Goal: Understand process/instructions

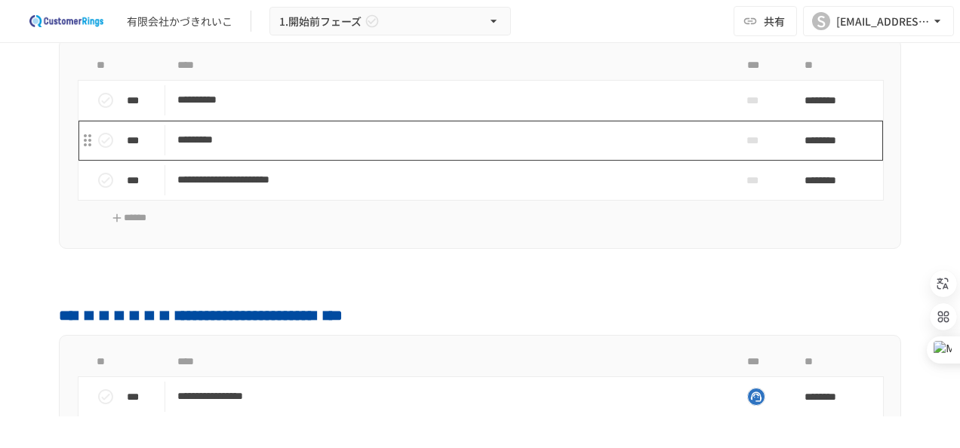
scroll to position [75, 0]
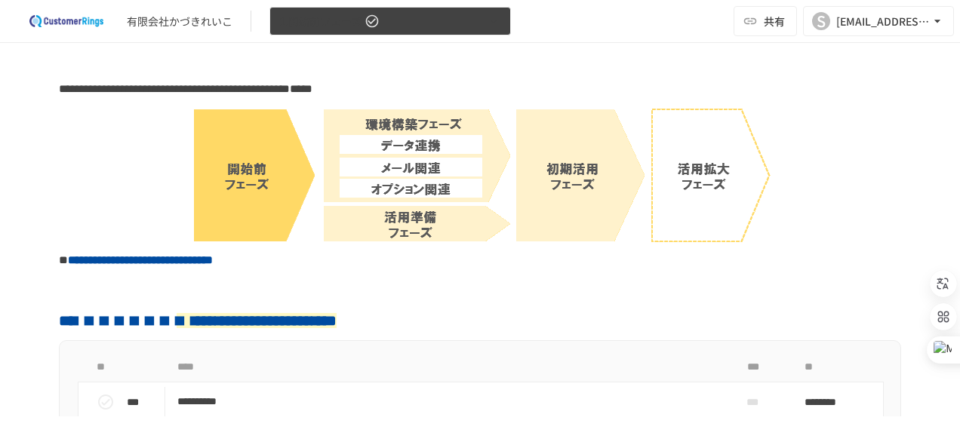
click at [409, 29] on button "1.開始前フェーズ" at bounding box center [389, 21] width 241 height 29
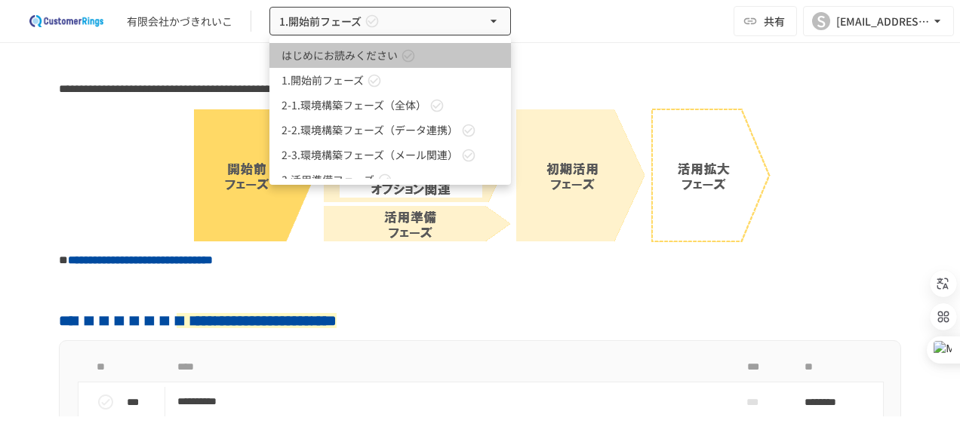
click at [373, 63] on span "はじめにお読みください" at bounding box center [339, 56] width 116 height 16
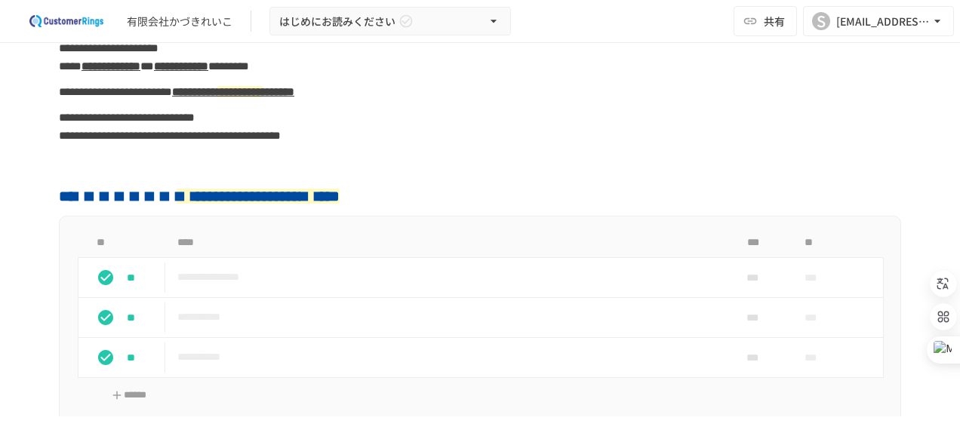
scroll to position [377, 0]
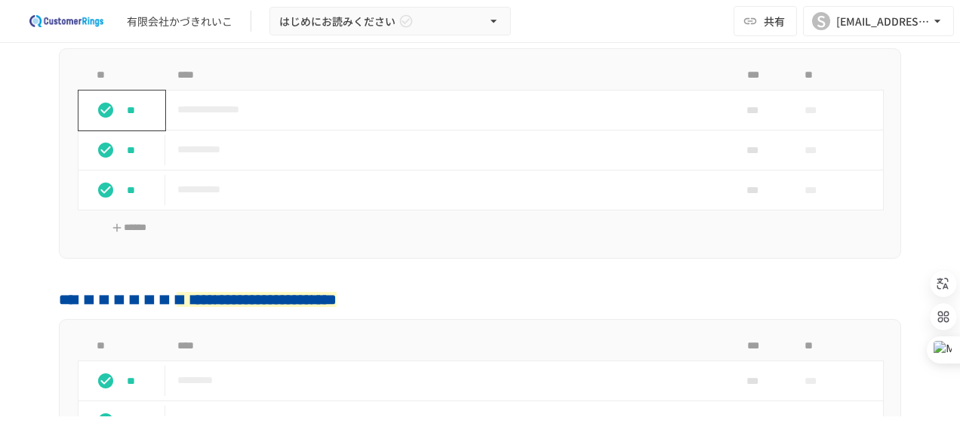
click at [128, 115] on p "**" at bounding box center [143, 110] width 32 height 17
click at [128, 115] on p "***" at bounding box center [143, 110] width 32 height 17
click at [128, 115] on p "**" at bounding box center [143, 110] width 32 height 17
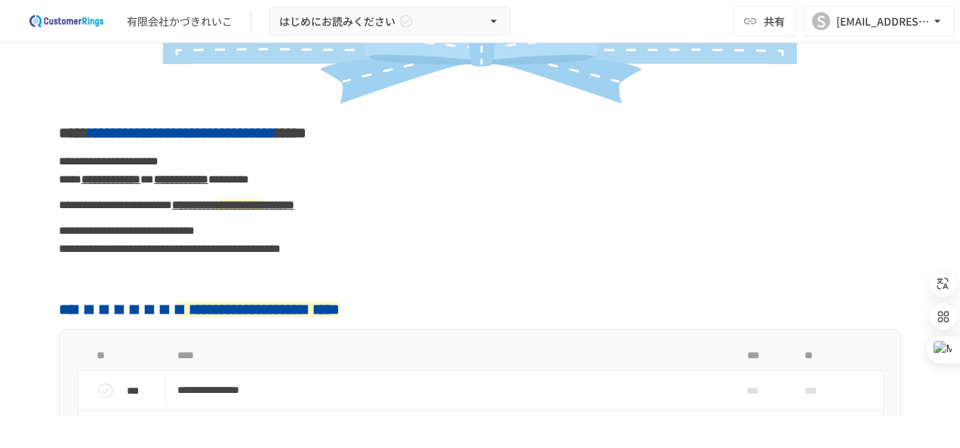
scroll to position [0, 0]
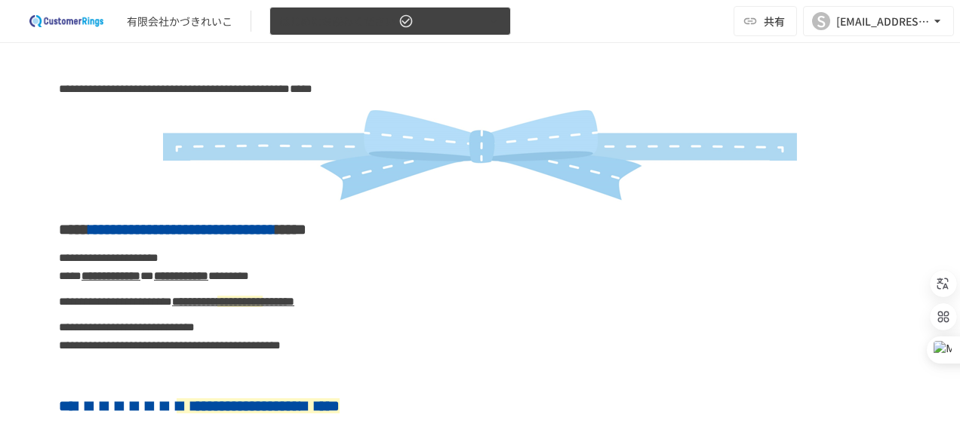
click at [422, 21] on button "はじめにお読みください" at bounding box center [389, 21] width 241 height 29
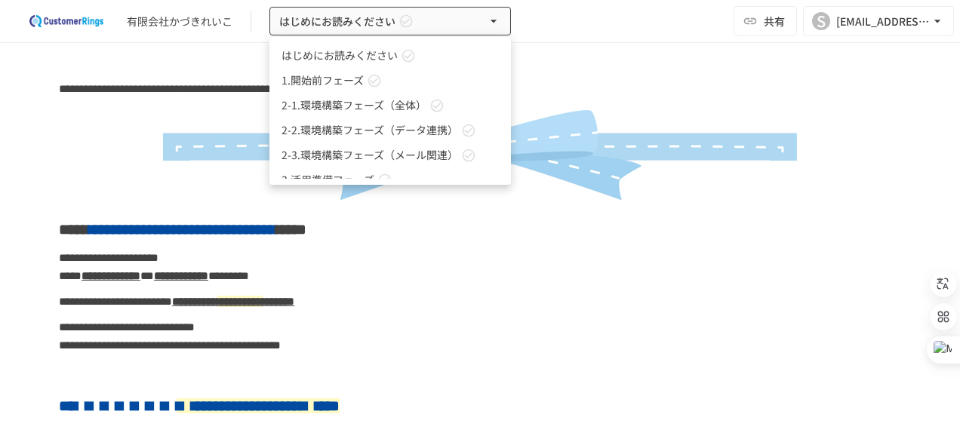
click at [413, 89] on link "1.開始前フェーズ" at bounding box center [389, 80] width 241 height 25
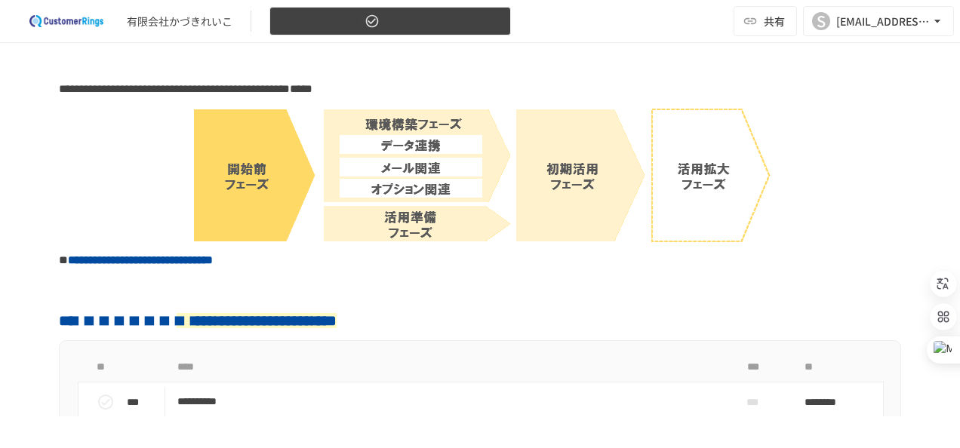
click at [337, 20] on span "1.開始前フェーズ" at bounding box center [320, 21] width 82 height 19
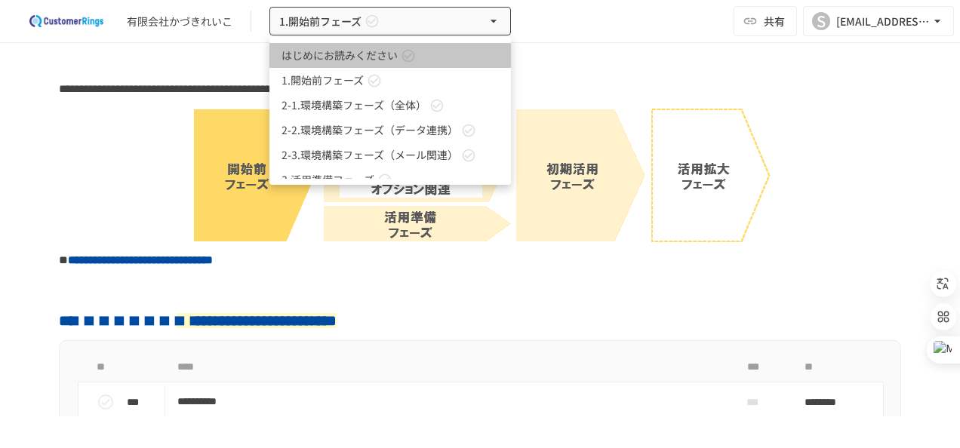
click at [358, 57] on span "はじめにお読みください" at bounding box center [339, 56] width 116 height 16
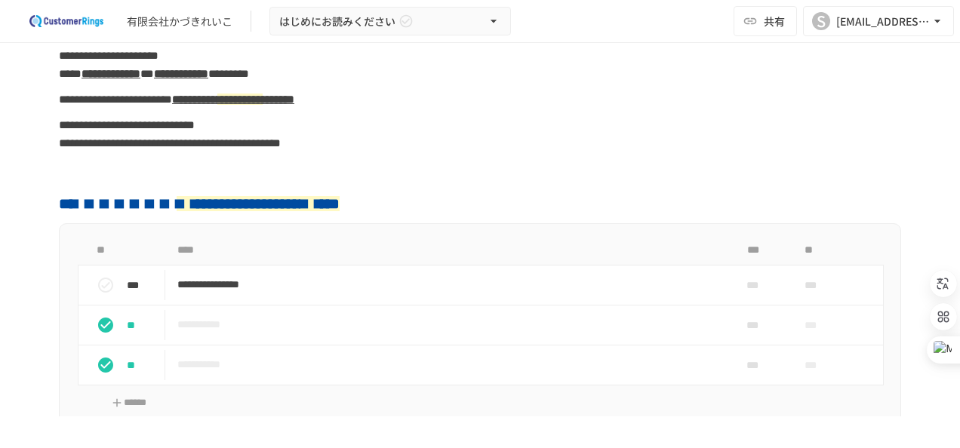
scroll to position [377, 0]
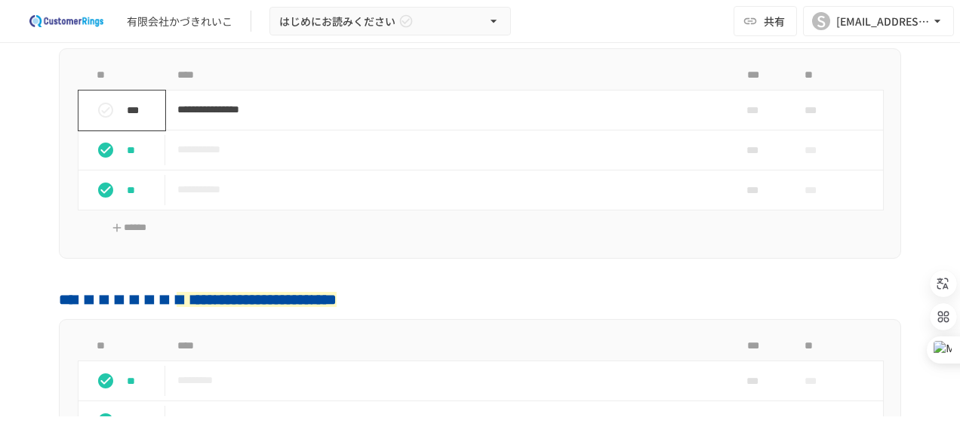
click at [107, 113] on icon "status" at bounding box center [106, 110] width 18 height 18
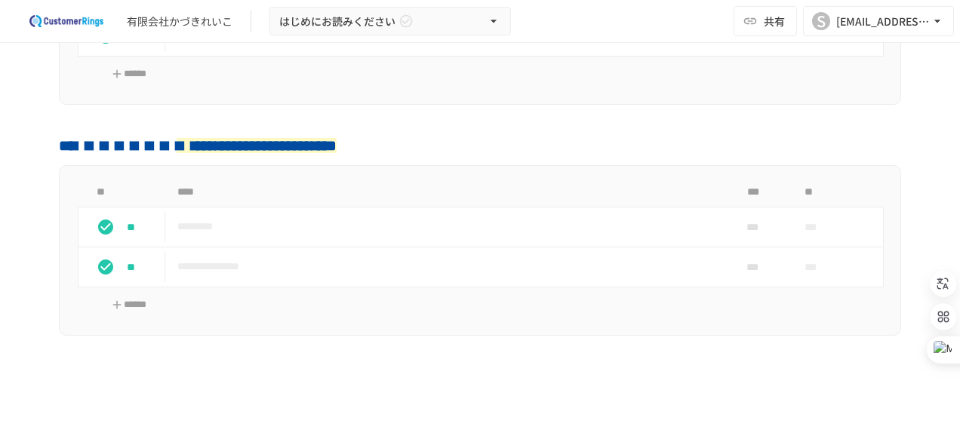
scroll to position [528, 0]
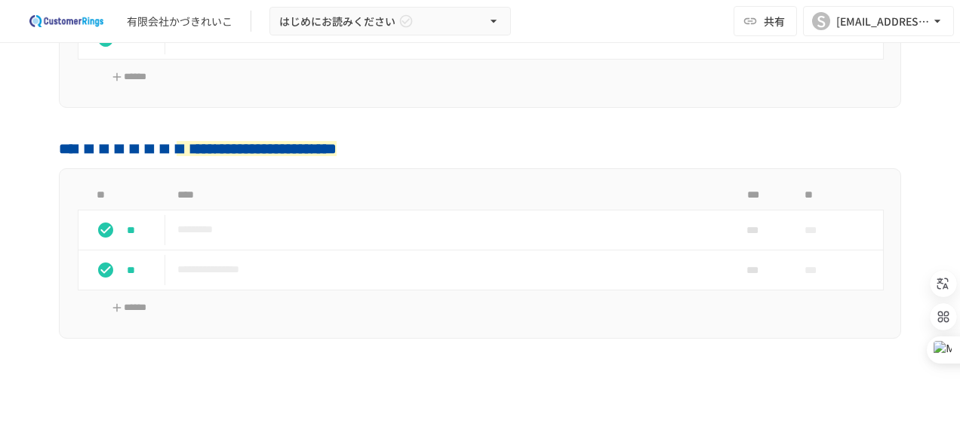
click at [59, 141] on strong at bounding box center [118, 148] width 118 height 15
